Goal: Transaction & Acquisition: Obtain resource

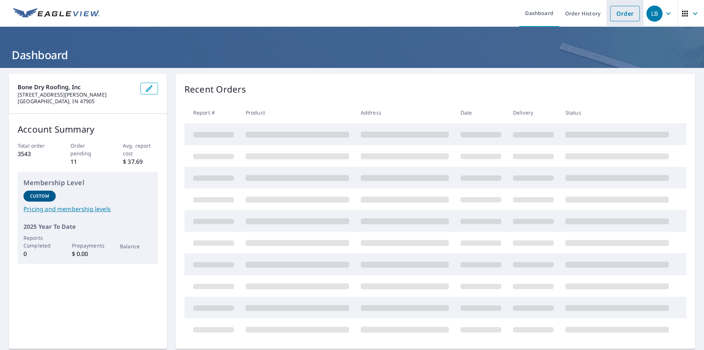
click at [612, 12] on link "Order" at bounding box center [626, 13] width 30 height 15
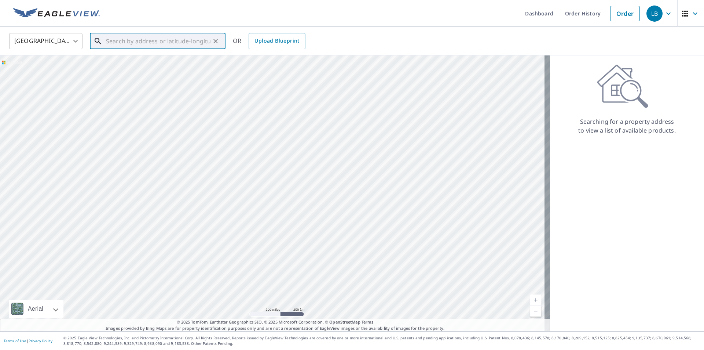
click at [165, 46] on input "text" at bounding box center [158, 41] width 105 height 21
click at [158, 43] on input "text" at bounding box center [158, 41] width 105 height 21
click at [148, 68] on p "Monticello, IN 47960" at bounding box center [162, 70] width 115 height 7
type input "[STREET_ADDRESS][PERSON_NAME]"
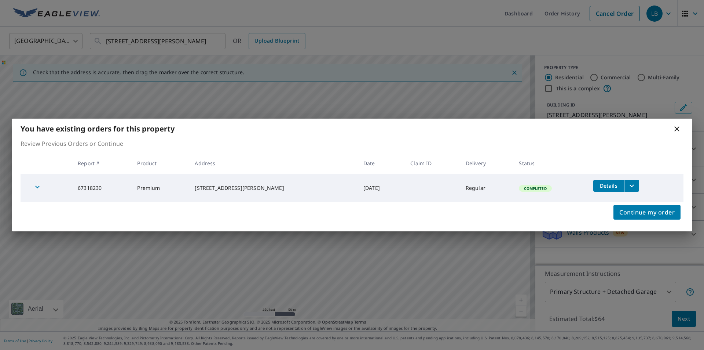
click at [629, 186] on icon "filesDropdownBtn-67318230" at bounding box center [632, 185] width 9 height 9
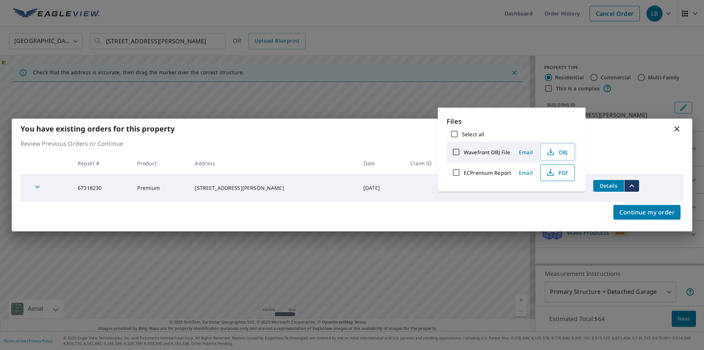
click at [565, 170] on span "PDF" at bounding box center [557, 172] width 23 height 9
